Goal: Find specific page/section: Find specific page/section

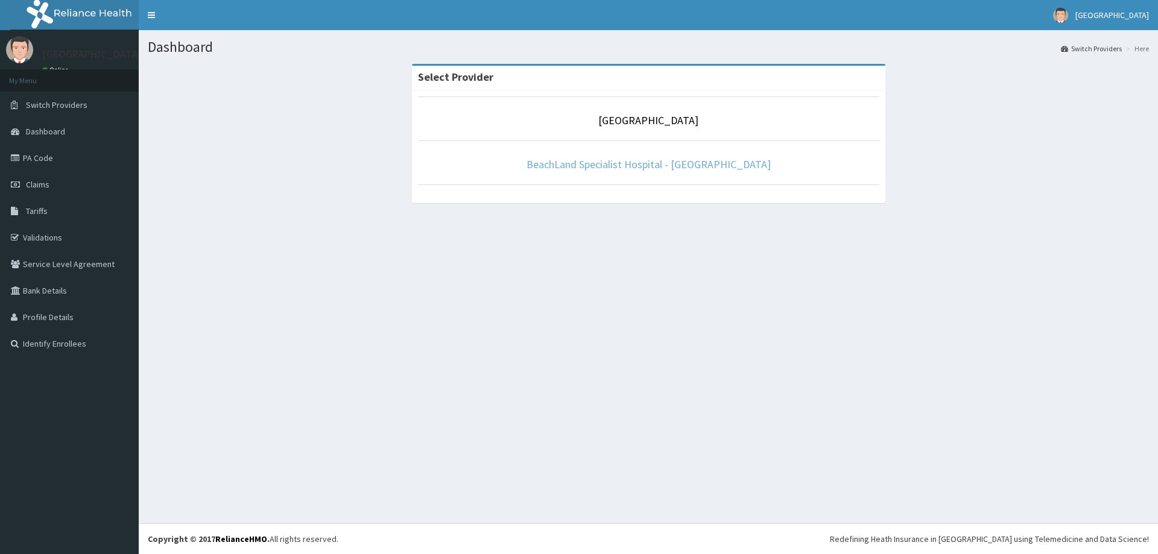
click at [633, 162] on link "BeachLand Specialist Hospital - [GEOGRAPHIC_DATA]" at bounding box center [648, 164] width 244 height 14
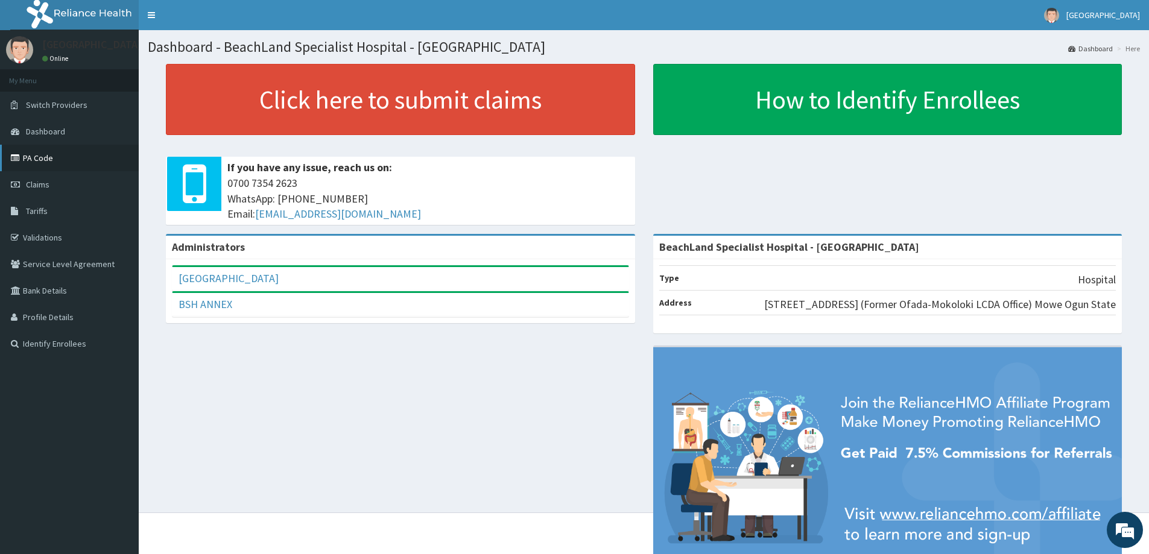
click at [37, 160] on link "PA Code" at bounding box center [69, 158] width 139 height 27
